Goal: Contribute content: Contribute content

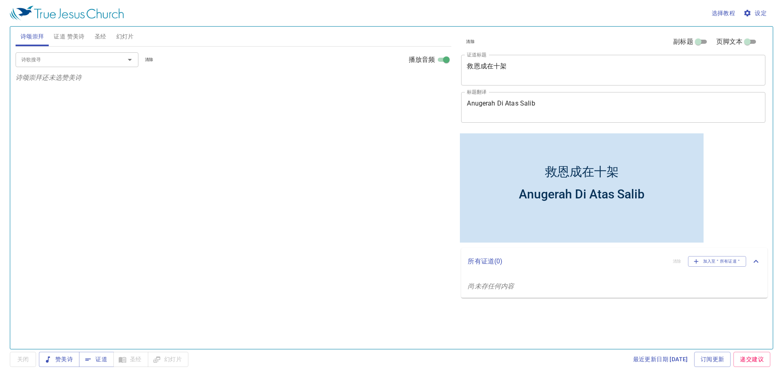
click at [621, 197] on div "Anugerah Di Atas Salib" at bounding box center [582, 194] width 126 height 14
click at [648, 202] on div "Anugerah Di Atas Salib" at bounding box center [582, 201] width 244 height 38
click at [587, 170] on div "救恩成在十架" at bounding box center [582, 171] width 74 height 17
drag, startPoint x: 610, startPoint y: 171, endPoint x: 612, endPoint y: 176, distance: 5.6
click at [612, 176] on div "救恩成在十架" at bounding box center [582, 171] width 74 height 17
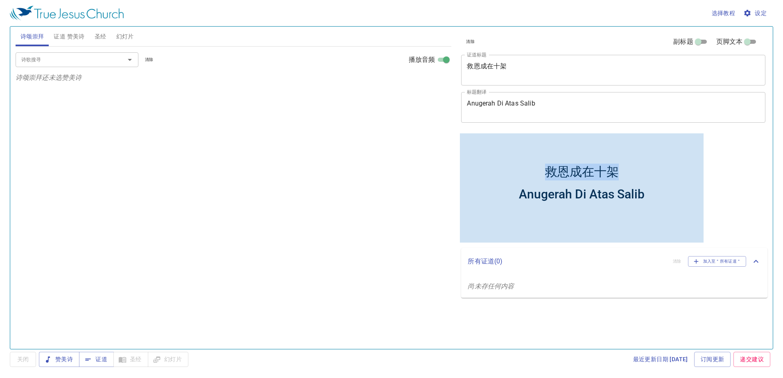
drag, startPoint x: 614, startPoint y: 174, endPoint x: 548, endPoint y: 165, distance: 67.0
click at [548, 165] on div "救恩成在十架" at bounding box center [582, 171] width 74 height 17
copy div "救恩成在十架"
click at [621, 171] on div "救恩成在十架" at bounding box center [582, 160] width 244 height 44
drag, startPoint x: 621, startPoint y: 171, endPoint x: 536, endPoint y: 172, distance: 84.4
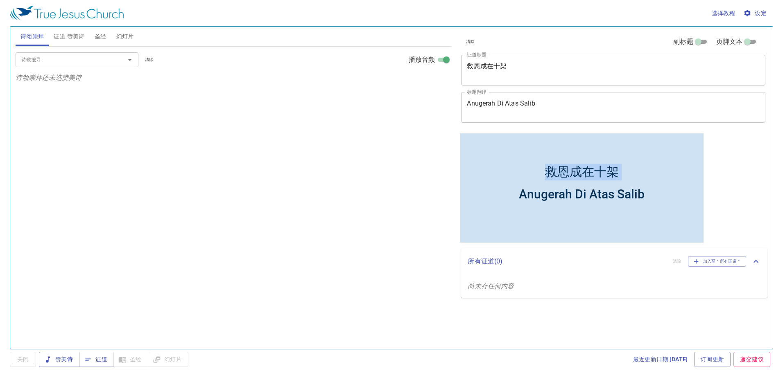
click at [536, 172] on div "救恩成在十架" at bounding box center [582, 160] width 244 height 44
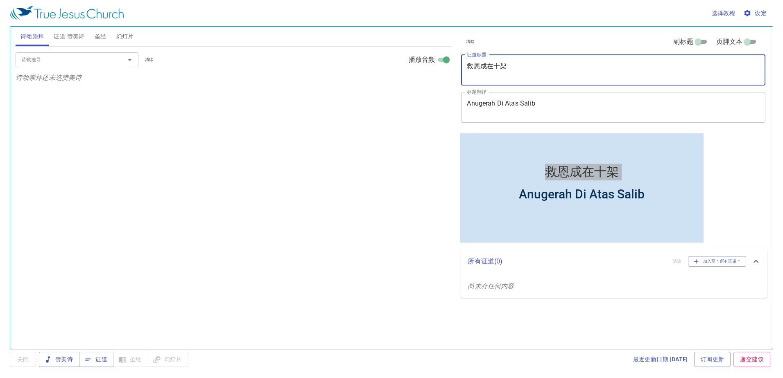
click at [513, 66] on textarea "救恩成在十架" at bounding box center [613, 70] width 293 height 16
paste textarea "救恩成在十架"
type textarea "救"
click at [496, 68] on textarea "证道标题" at bounding box center [613, 70] width 293 height 16
click at [468, 58] on div "x 证道标题" at bounding box center [613, 70] width 304 height 31
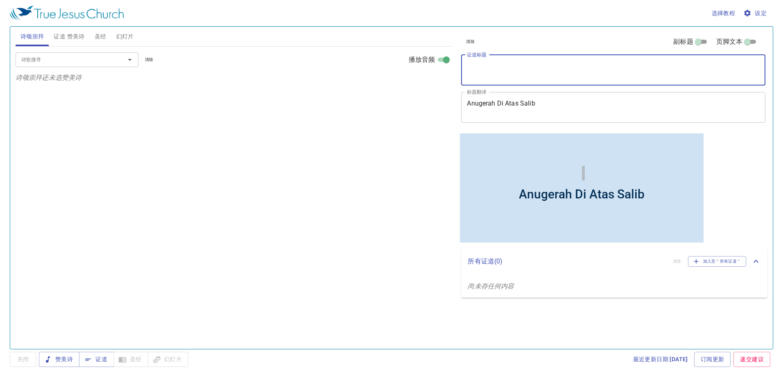
click at [472, 63] on textarea "证道标题" at bounding box center [613, 70] width 293 height 16
click at [500, 63] on textarea "p" at bounding box center [613, 70] width 293 height 16
click at [477, 68] on textarea "p" at bounding box center [613, 70] width 293 height 16
click at [470, 68] on textarea "p" at bounding box center [613, 70] width 293 height 16
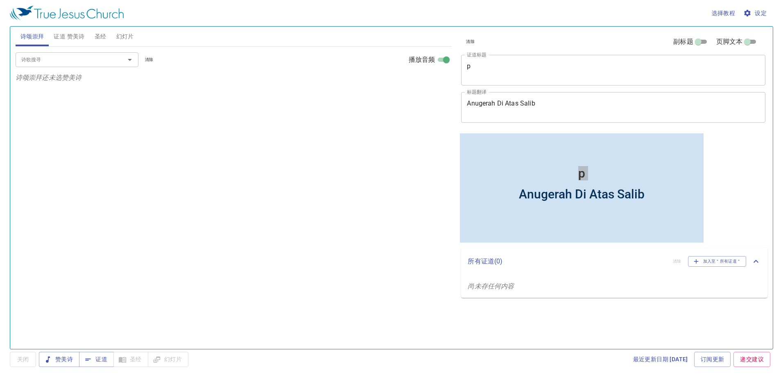
drag, startPoint x: 396, startPoint y: 37, endPoint x: 595, endPoint y: 71, distance: 201.9
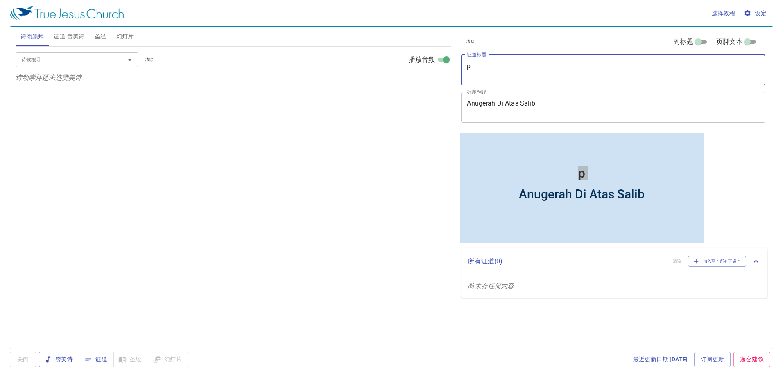
paste textarea "[DEMOGRAPHIC_DATA]礼"
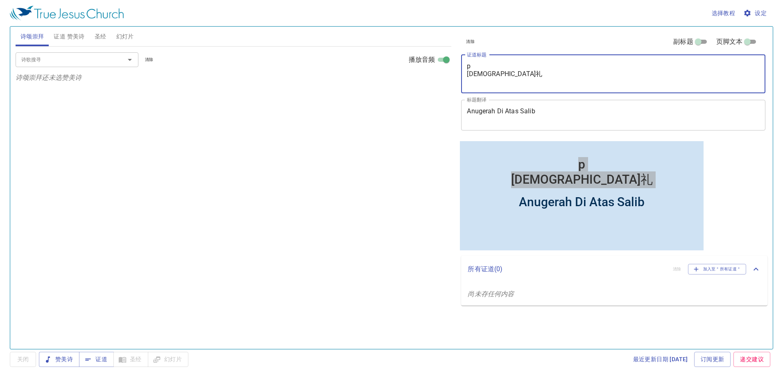
click at [469, 65] on textarea "p [DEMOGRAPHIC_DATA]礼" at bounding box center [613, 73] width 293 height 23
click at [468, 74] on textarea "[DEMOGRAPHIC_DATA]礼" at bounding box center [613, 73] width 293 height 23
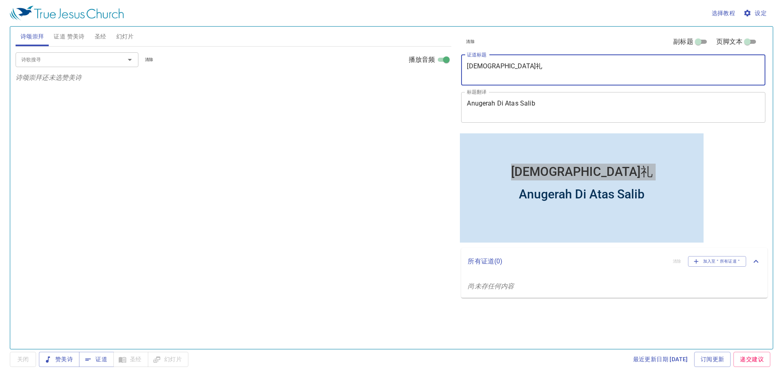
type textarea "[DEMOGRAPHIC_DATA]礼"
click at [578, 116] on div "Anugerah Di Atas Salib x 标题翻译" at bounding box center [613, 107] width 304 height 31
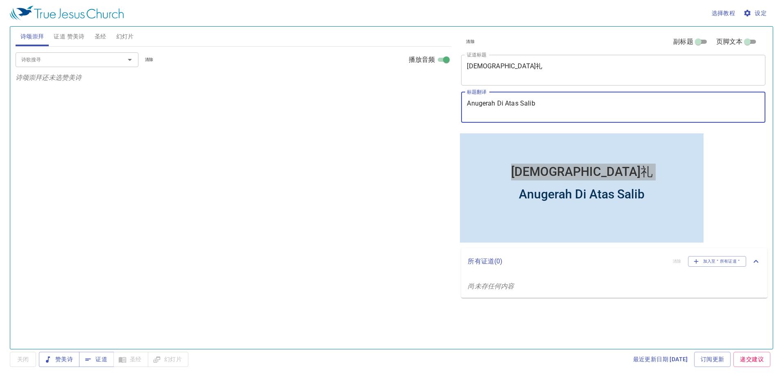
click at [575, 113] on textarea "Anugerah Di Atas Salib" at bounding box center [613, 108] width 293 height 16
click at [571, 101] on textarea "Anugerah Di Atas Salib" at bounding box center [613, 108] width 293 height 16
type textarea "A"
click at [485, 109] on textarea "标题翻译" at bounding box center [613, 108] width 293 height 16
drag, startPoint x: 482, startPoint y: 114, endPoint x: 468, endPoint y: 115, distance: 14.0
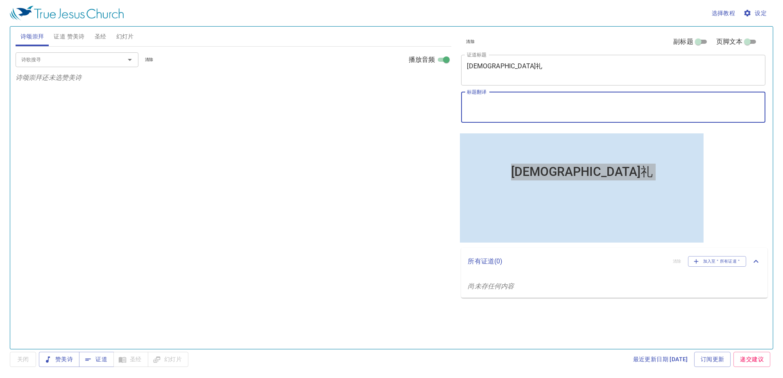
paste textarea "Sakramen Perjamuan Kudus"
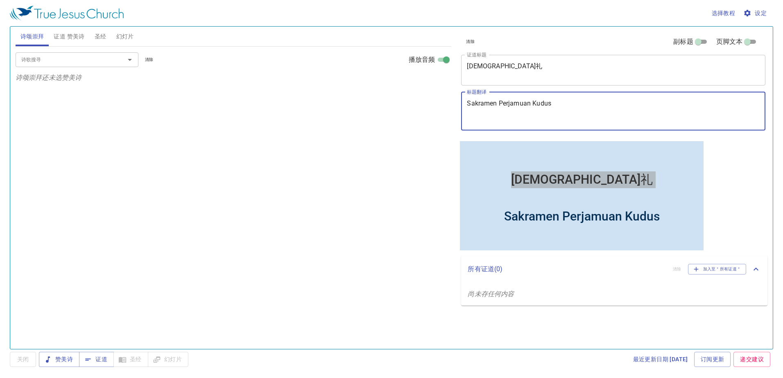
type textarea "Sakramen Perjamuan Kudus"
click at [99, 43] on button "圣经" at bounding box center [101, 37] width 22 height 20
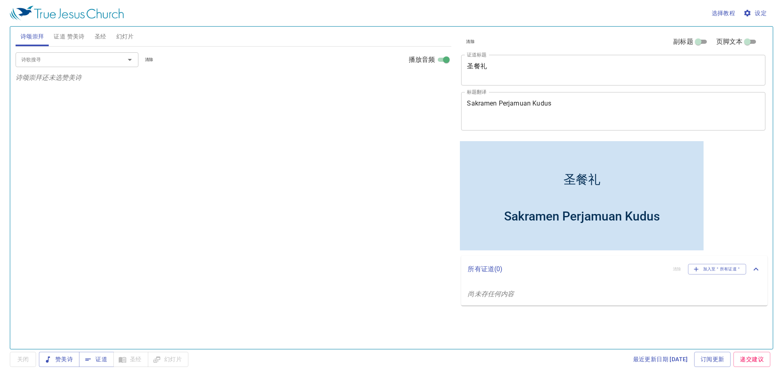
click at [758, 10] on span "设定" at bounding box center [756, 13] width 22 height 10
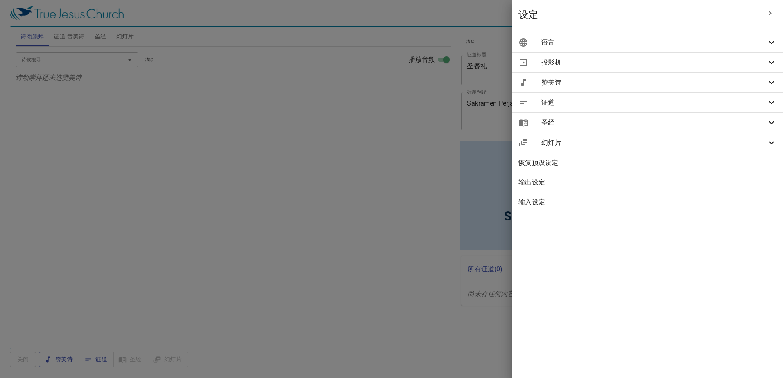
click at [605, 43] on span "语言" at bounding box center [653, 43] width 225 height 10
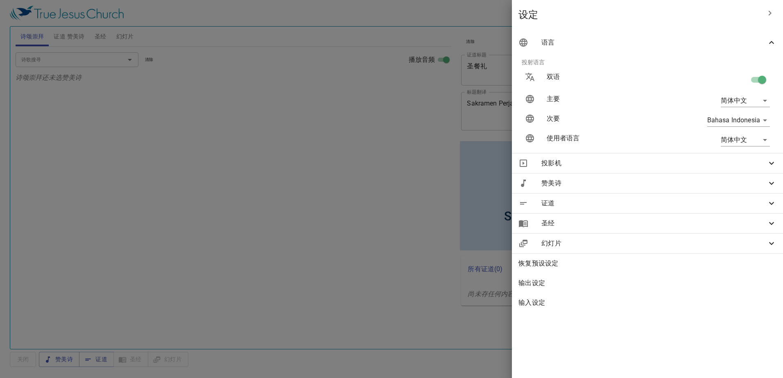
click at [759, 100] on body "选择教程 设定 诗颂崇拜 证道 赞美诗 圣经 幻灯片 诗歌搜寻 诗歌搜寻 清除 播放音频 诗颂崇拜还未选赞美诗 诗歌搜寻 诗歌搜寻 清除 播放音频 证道还未选…" at bounding box center [391, 189] width 783 height 378
click at [739, 149] on li "Bahasa Indonesia" at bounding box center [744, 145] width 66 height 15
type input "id"
type input "zh-simple"
click at [757, 103] on body "选择教程 设定 诗颂崇拜 证道 赞美诗 圣经 幻灯片 诗歌搜寻 诗歌搜寻 清除 播放音频 诗颂崇拜还未选赞美诗 诗歌搜寻 诗歌搜寻 清除 播放音频 证道还未选…" at bounding box center [391, 189] width 783 height 378
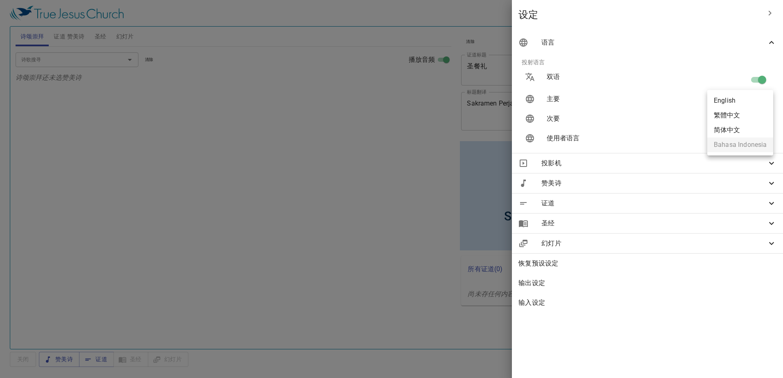
click at [737, 127] on li "简体中文" at bounding box center [740, 130] width 66 height 15
type input "zh-simple"
type input "id"
click at [752, 141] on body "选择教程 设定 诗颂崇拜 证道 赞美诗 圣经 幻灯片 诗歌搜寻 诗歌搜寻 清除 播放音频 诗颂崇拜还未选赞美诗 诗歌搜寻 诗歌搜寻 清除 播放音频 证道还未选…" at bounding box center [391, 189] width 783 height 378
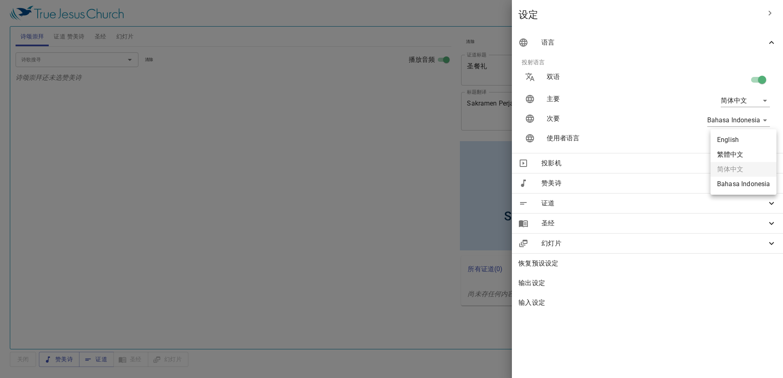
click at [741, 185] on li "Bahasa Indonesia" at bounding box center [744, 184] width 66 height 15
type input "id"
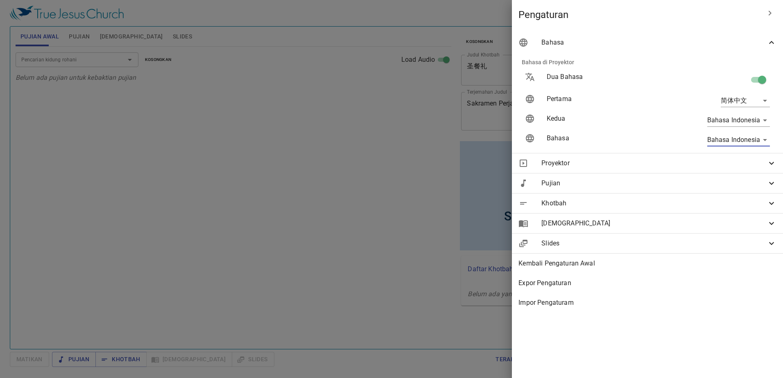
click at [245, 160] on div at bounding box center [391, 189] width 783 height 378
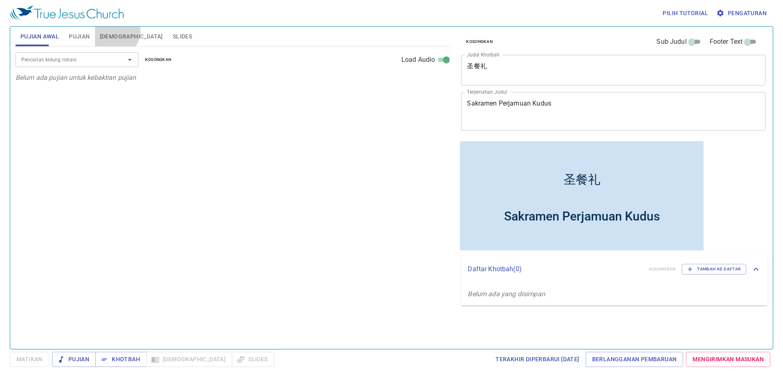
click at [115, 32] on span "Alkitab" at bounding box center [131, 37] width 63 height 10
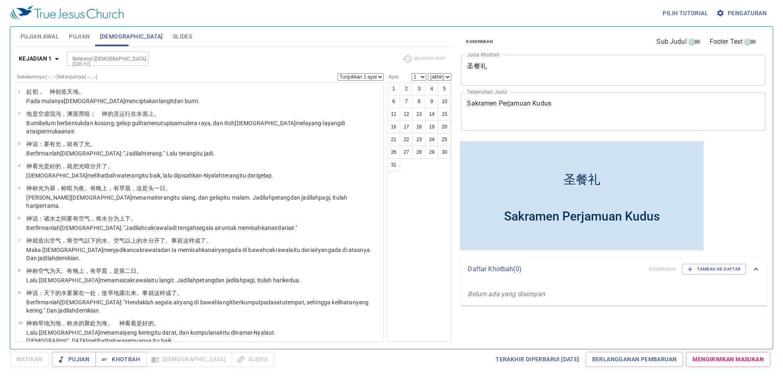
click at [95, 27] on button "Alkitab" at bounding box center [131, 37] width 73 height 20
click at [53, 54] on icon "button" at bounding box center [57, 59] width 10 height 10
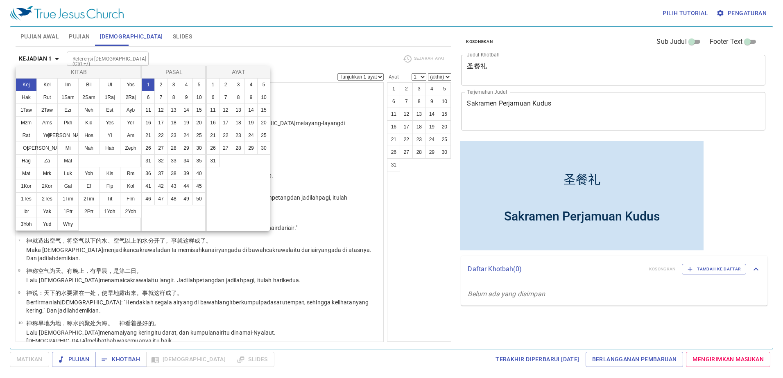
click at [410, 95] on div at bounding box center [391, 189] width 783 height 378
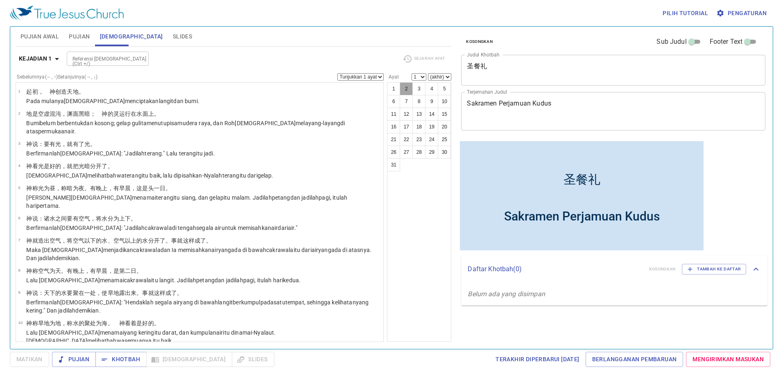
click at [410, 89] on button "2" at bounding box center [406, 88] width 13 height 13
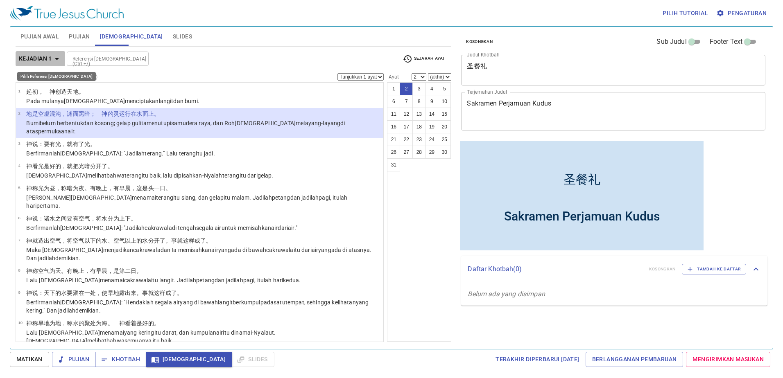
click at [58, 57] on icon "button" at bounding box center [57, 59] width 10 height 10
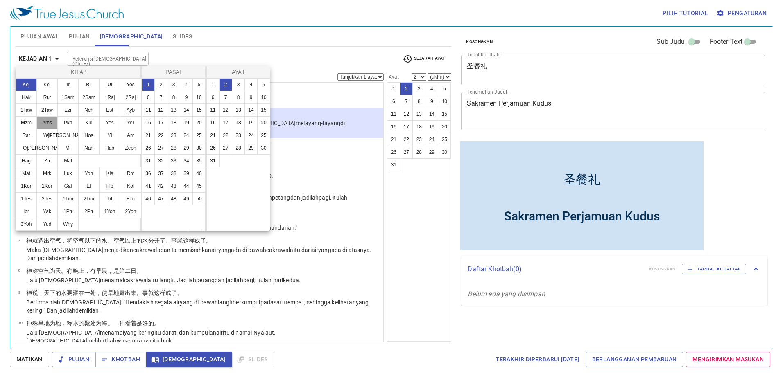
click at [44, 124] on button "Ams" at bounding box center [46, 122] width 21 height 13
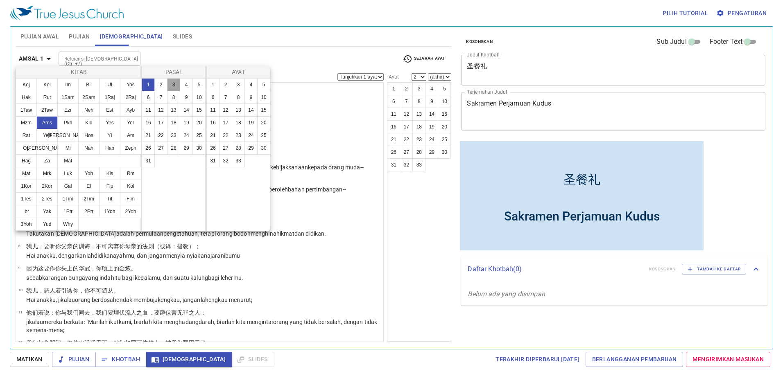
click at [170, 84] on button "3" at bounding box center [173, 84] width 13 height 13
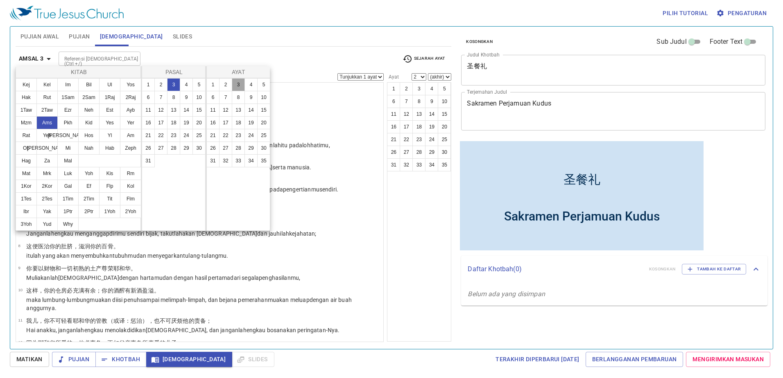
click at [242, 86] on button "3" at bounding box center [238, 84] width 13 height 13
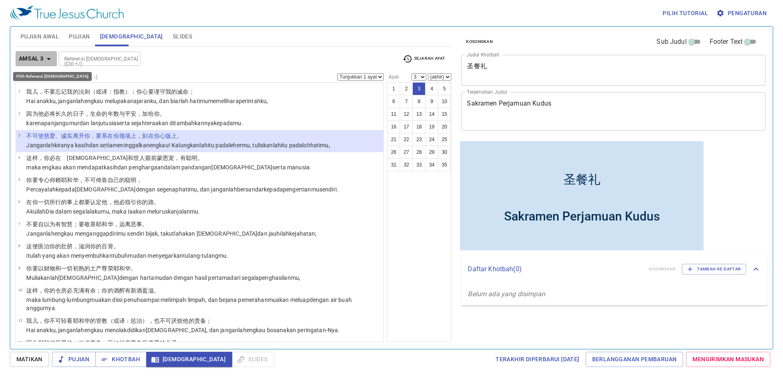
click at [49, 58] on icon "button" at bounding box center [49, 59] width 10 height 10
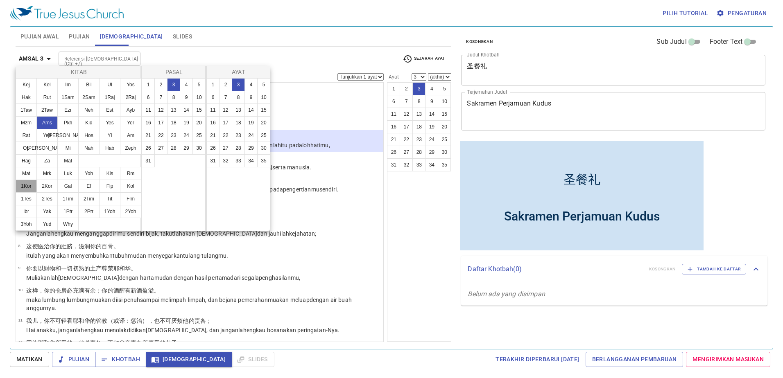
click at [32, 186] on button "1Kor" at bounding box center [26, 186] width 21 height 13
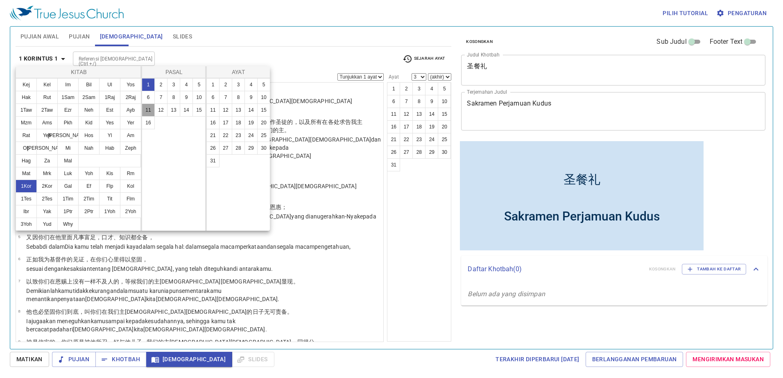
click at [151, 109] on button "11" at bounding box center [148, 110] width 13 height 13
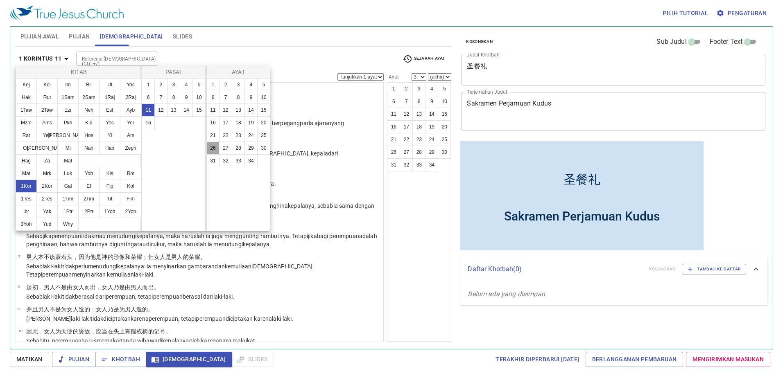
click at [211, 146] on button "26" at bounding box center [212, 148] width 13 height 13
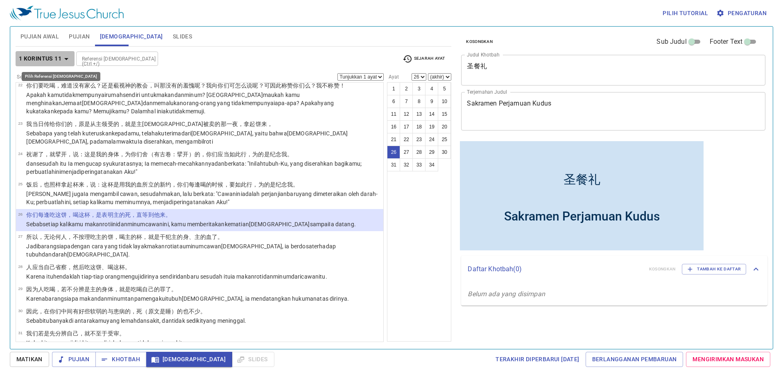
click at [66, 59] on icon "button" at bounding box center [66, 59] width 4 height 2
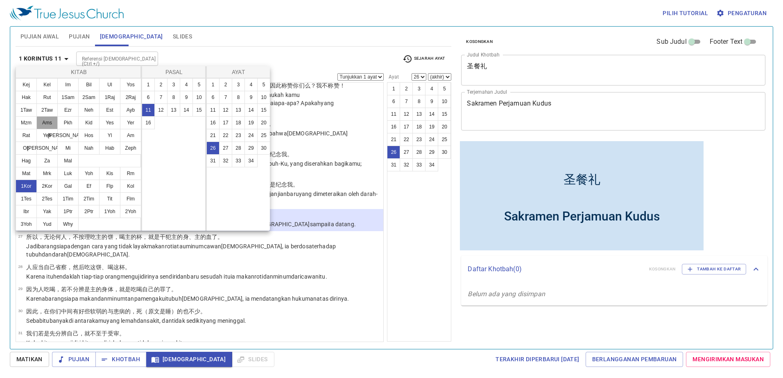
click at [50, 122] on button "Ams" at bounding box center [46, 122] width 21 height 13
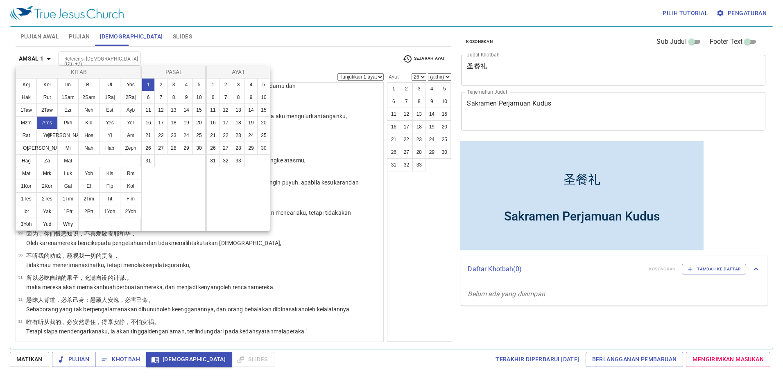
scroll to position [0, 0]
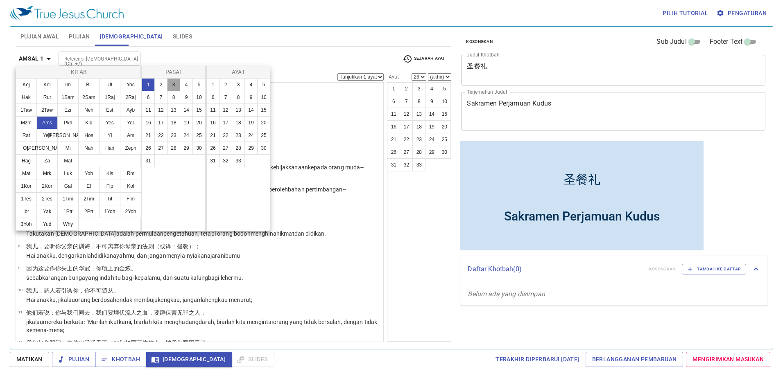
click at [174, 86] on button "3" at bounding box center [173, 84] width 13 height 13
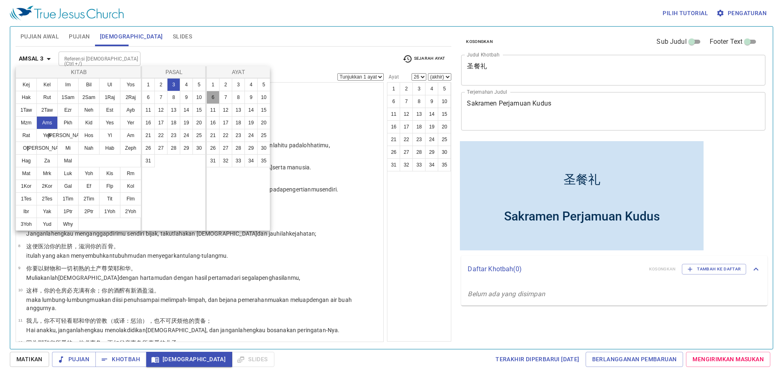
click at [218, 96] on button "6" at bounding box center [212, 97] width 13 height 13
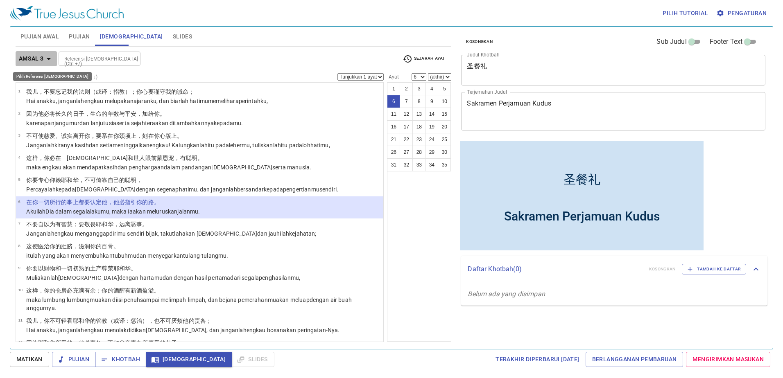
click at [46, 60] on icon "button" at bounding box center [49, 59] width 10 height 10
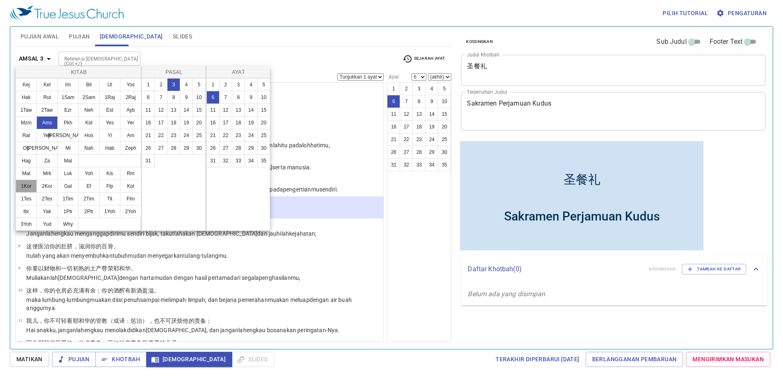
click at [32, 189] on button "1Kor" at bounding box center [26, 186] width 21 height 13
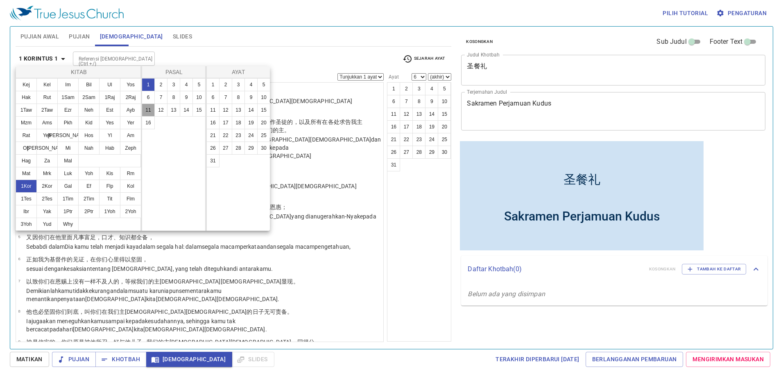
click at [147, 113] on button "11" at bounding box center [148, 110] width 13 height 13
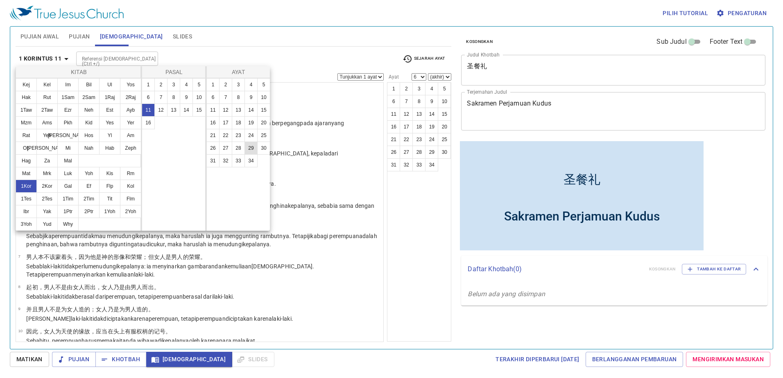
click at [255, 149] on button "29" at bounding box center [251, 148] width 13 height 13
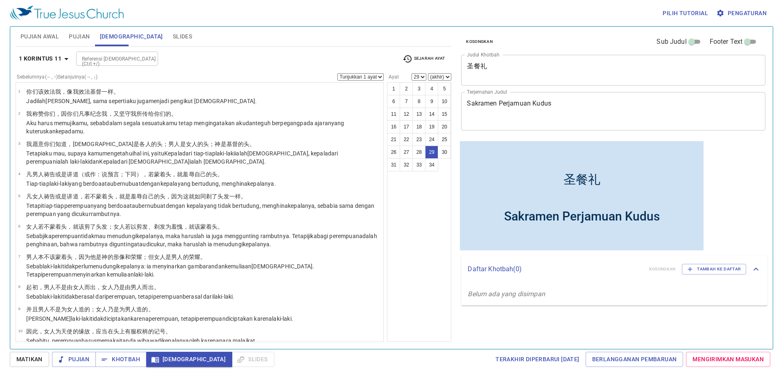
scroll to position [619, 0]
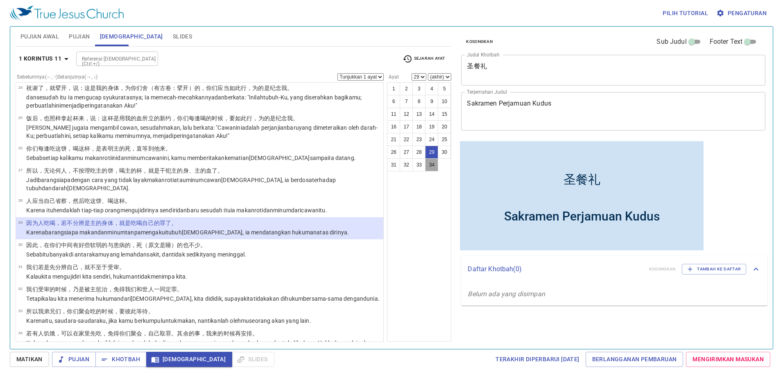
click at [435, 169] on button "34" at bounding box center [431, 165] width 13 height 13
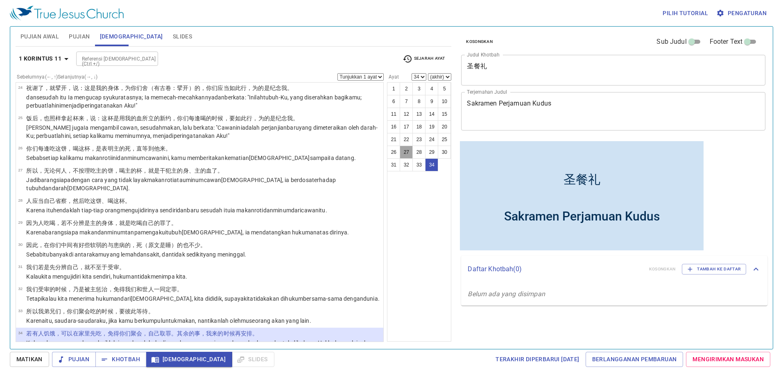
click at [409, 149] on button "27" at bounding box center [406, 152] width 13 height 13
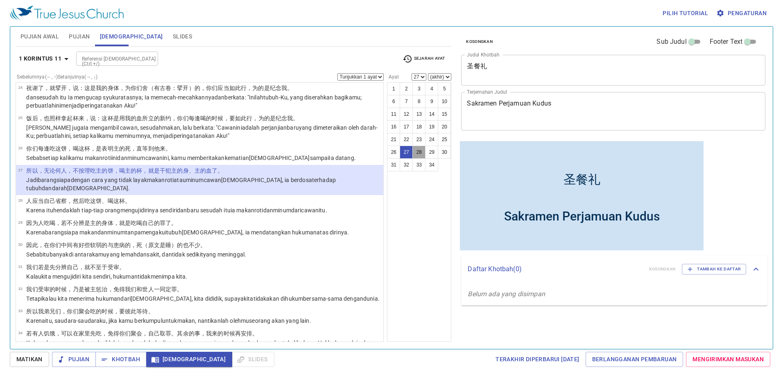
click at [415, 150] on button "28" at bounding box center [418, 152] width 13 height 13
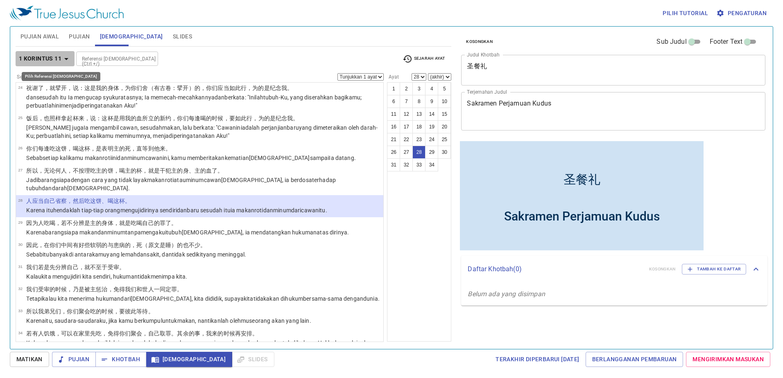
click at [54, 52] on button "1 Korintus 11" at bounding box center [45, 58] width 59 height 15
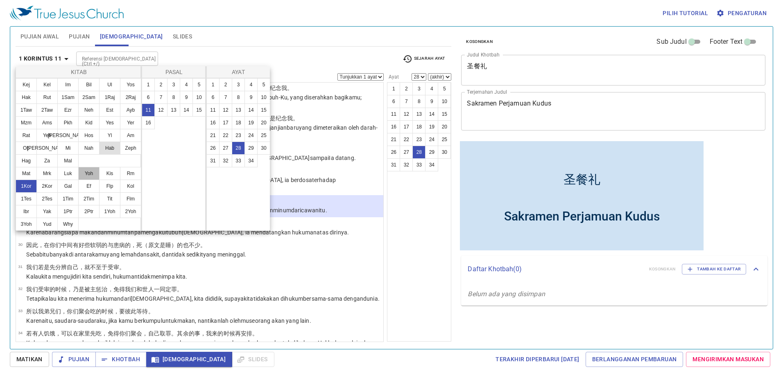
drag, startPoint x: 93, startPoint y: 176, endPoint x: 119, endPoint y: 146, distance: 39.2
click at [94, 174] on button "Yoh" at bounding box center [88, 173] width 21 height 13
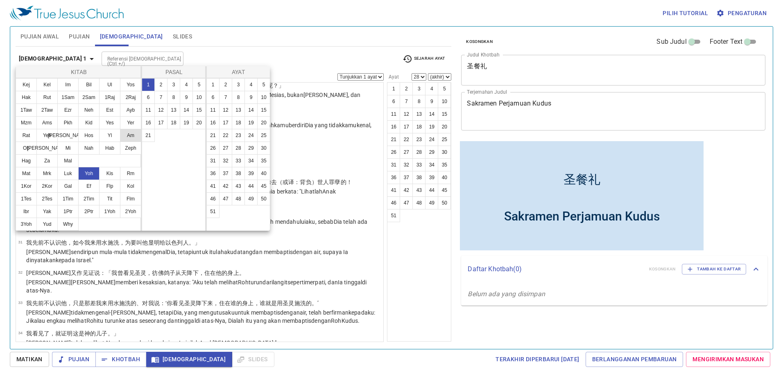
scroll to position [0, 0]
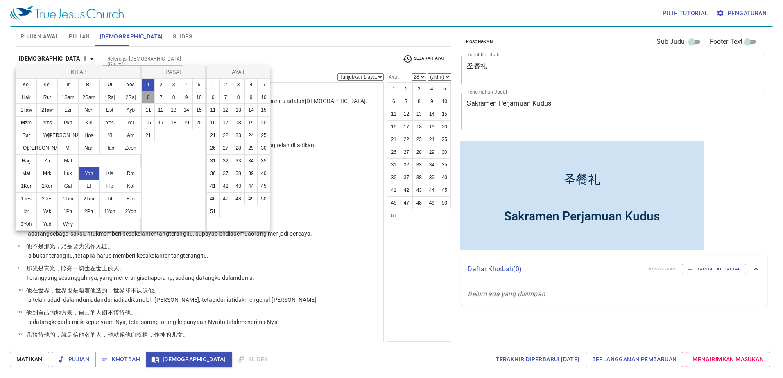
click at [148, 95] on button "6" at bounding box center [148, 97] width 13 height 13
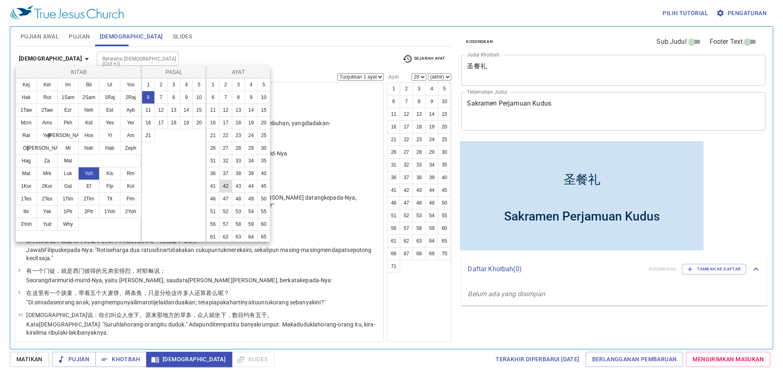
scroll to position [65, 0]
click at [245, 184] on button "54" at bounding box center [251, 184] width 13 height 13
select select "54"
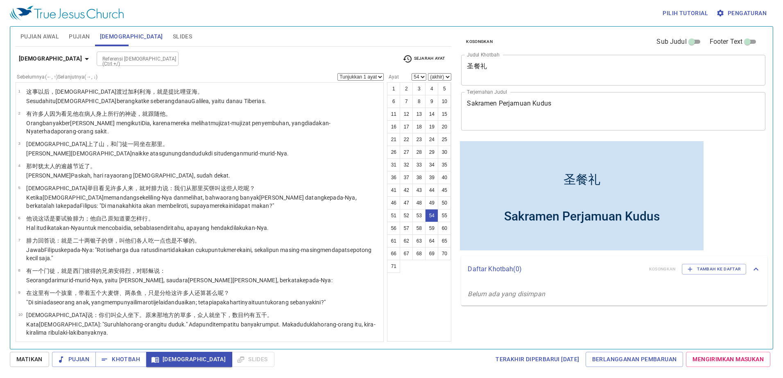
scroll to position [1299, 0]
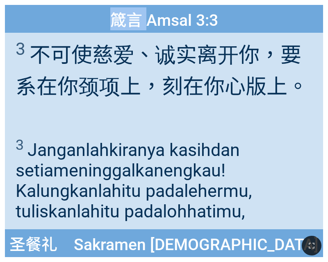
drag, startPoint x: 147, startPoint y: 20, endPoint x: 99, endPoint y: 16, distance: 48.5
click at [99, 16] on div "箴言 Amsal 3:3" at bounding box center [164, 19] width 318 height 28
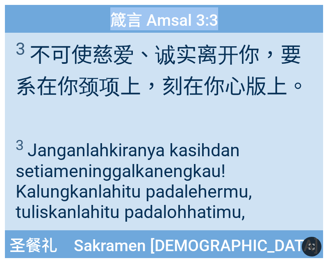
drag, startPoint x: 14, startPoint y: 68, endPoint x: -68, endPoint y: 59, distance: 83.2
click at [0, 3] on html "圣餐礼 圣餐礼 Sakramen Perjamuan Kudus Sakramen Perjamuan Kudus 诗颂崇拜 诗颂崇拜 Pujian Awal…" at bounding box center [164, 1] width 328 height 3
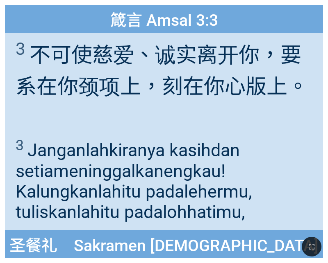
drag, startPoint x: 39, startPoint y: 25, endPoint x: -40, endPoint y: 22, distance: 78.7
drag, startPoint x: -40, startPoint y: 22, endPoint x: 50, endPoint y: 6, distance: 91.6
click at [50, 6] on div "箴言 Amsal 3:3" at bounding box center [164, 19] width 318 height 28
drag, startPoint x: 50, startPoint y: 6, endPoint x: 7, endPoint y: -3, distance: 44.3
click at [7, 0] on html "圣餐礼 圣餐礼 Sakramen Perjamuan Kudus Sakramen Perjamuan Kudus 诗颂崇拜 诗颂崇拜 Pujian Awal…" at bounding box center [164, 1] width 328 height 3
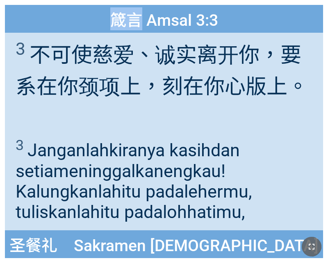
click at [320, 242] on button "button" at bounding box center [311, 247] width 20 height 20
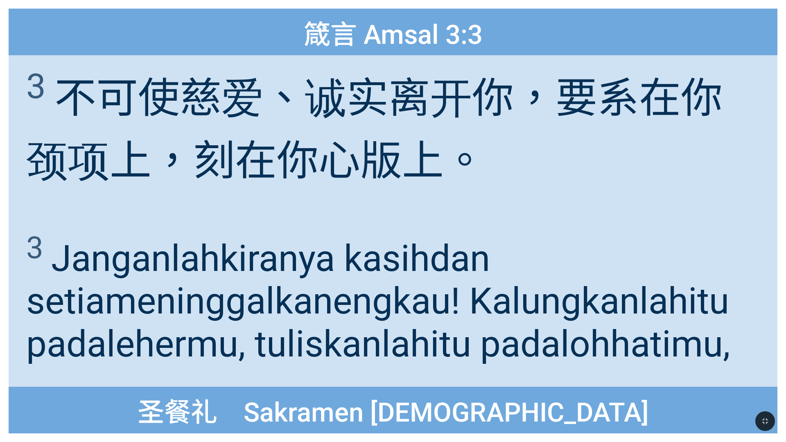
click at [327, 179] on span "3 不可使慈爱 、诚实 离开你 ，要系在 你颈项 上，刻在 你心 版 上。" at bounding box center [393, 126] width 734 height 125
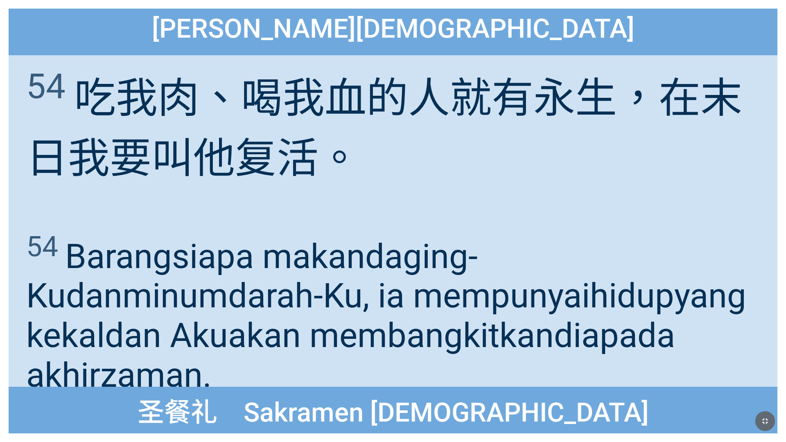
click at [327, 262] on icon "button" at bounding box center [766, 422] width 10 height 10
